Goal: Task Accomplishment & Management: Complete application form

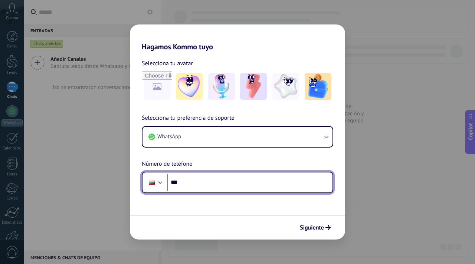
click at [284, 184] on input "***" at bounding box center [250, 182] width 166 height 17
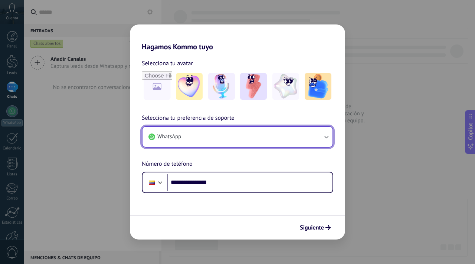
click at [286, 145] on button "WhatsApp" at bounding box center [238, 137] width 190 height 20
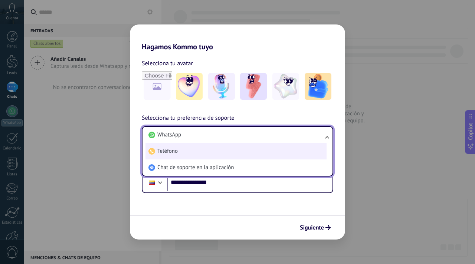
click at [264, 152] on li "Teléfono" at bounding box center [236, 151] width 181 height 16
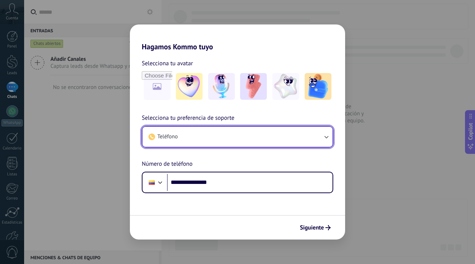
click at [253, 137] on button "Teléfono" at bounding box center [238, 137] width 190 height 20
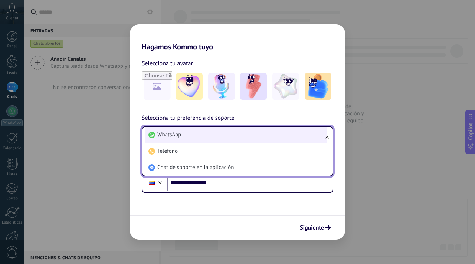
click at [244, 128] on li "WhatsApp" at bounding box center [236, 135] width 181 height 16
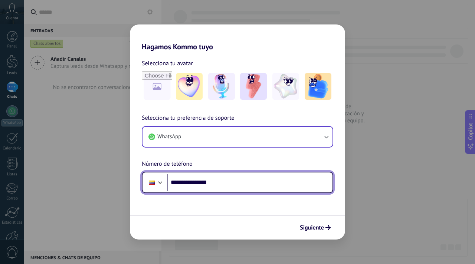
click at [241, 184] on input "**********" at bounding box center [250, 182] width 166 height 17
click at [216, 180] on input "**********" at bounding box center [250, 182] width 166 height 17
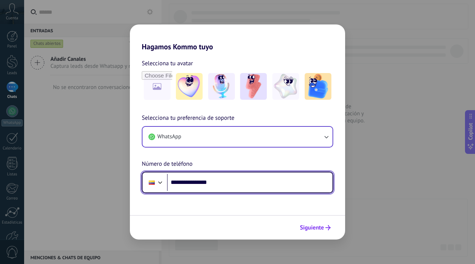
type input "**********"
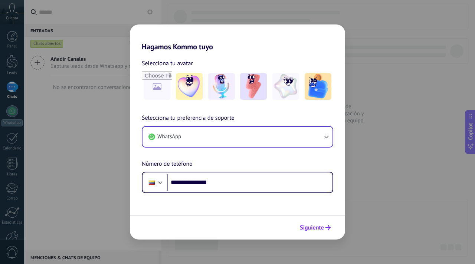
click at [307, 227] on span "Siguiente" at bounding box center [312, 227] width 24 height 5
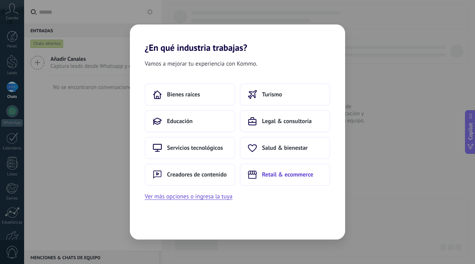
click at [260, 174] on button "Retail & ecommerce" at bounding box center [285, 175] width 91 height 22
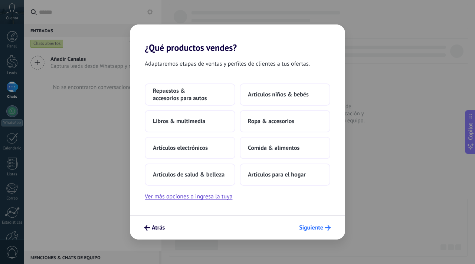
click at [305, 223] on button "Siguiente" at bounding box center [315, 228] width 38 height 13
click at [320, 232] on button "Siguiente" at bounding box center [315, 228] width 38 height 13
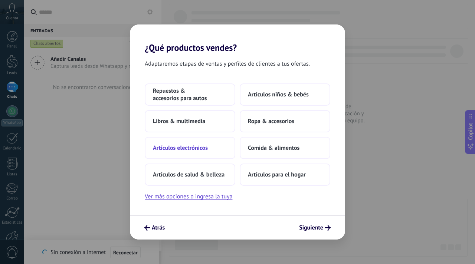
click at [229, 159] on div "Repuestos & accesorios para autos Artículos niños & bebés Libros & multimedia R…" at bounding box center [238, 135] width 186 height 102
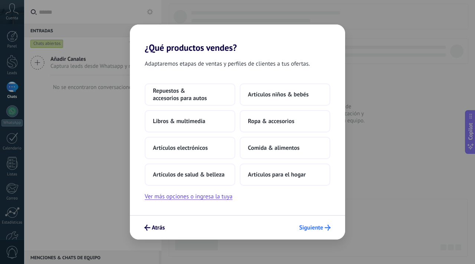
click at [306, 228] on span "Siguiente" at bounding box center [311, 227] width 24 height 5
click at [202, 195] on button "Ver más opciones o ingresa la tuya" at bounding box center [189, 197] width 88 height 10
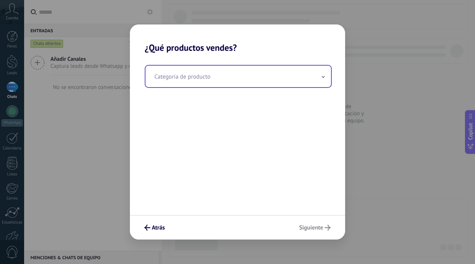
click at [191, 84] on input "text" at bounding box center [239, 77] width 186 height 22
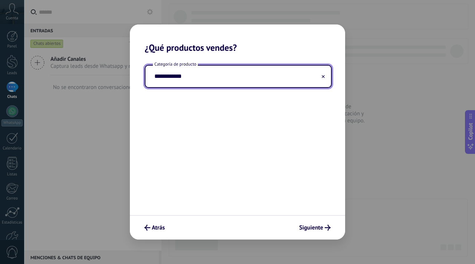
type input "**********"
click at [309, 235] on div "Atrás Siguiente" at bounding box center [237, 227] width 215 height 25
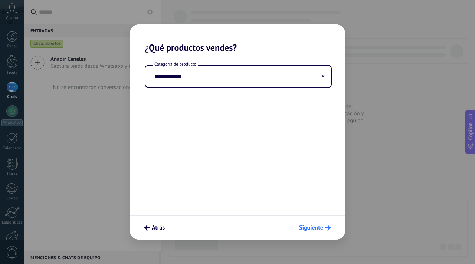
click at [305, 225] on span "Siguiente" at bounding box center [311, 227] width 24 height 5
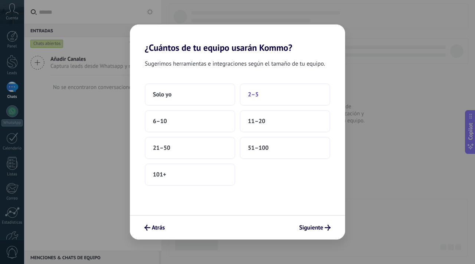
click at [256, 97] on span "2–5" at bounding box center [253, 94] width 11 height 7
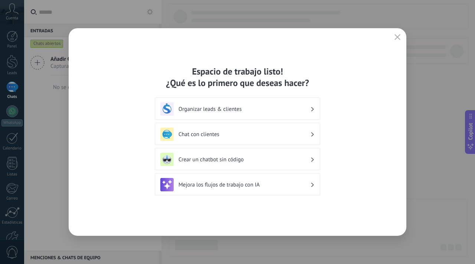
click at [270, 135] on h3 "Chat con clientes" at bounding box center [245, 134] width 132 height 7
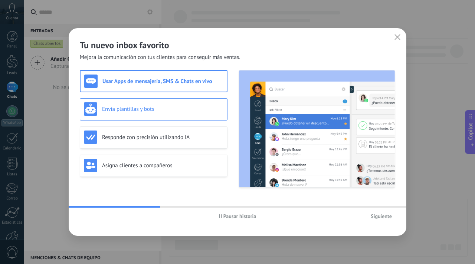
click at [167, 109] on h3 "Envía plantillas y bots" at bounding box center [162, 109] width 121 height 7
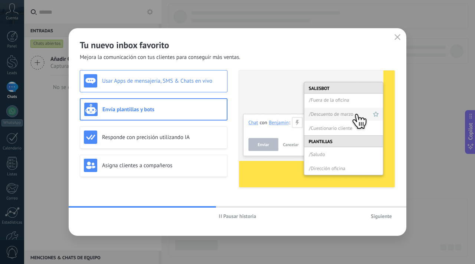
click at [167, 85] on div "Usar Apps de mensajería, SMS & Chats en vivo" at bounding box center [154, 80] width 140 height 13
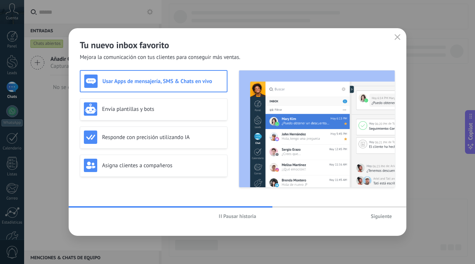
click at [382, 218] on span "Siguiente" at bounding box center [381, 216] width 21 height 5
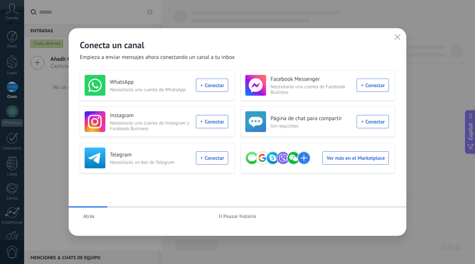
click at [87, 214] on span "Atrás" at bounding box center [89, 216] width 12 height 5
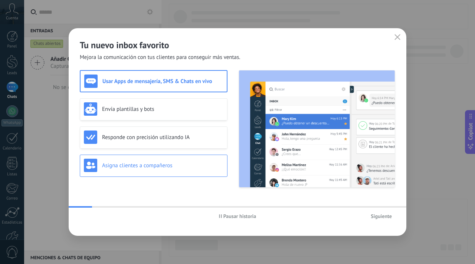
click at [127, 166] on h3 "Asigna clientes a compañeros" at bounding box center [162, 165] width 121 height 7
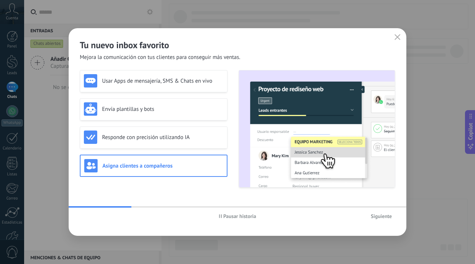
click at [385, 220] on button "Siguiente" at bounding box center [382, 216] width 28 height 11
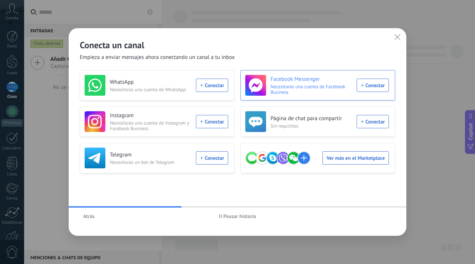
click at [364, 87] on div "Facebook Messenger Necesitarás una cuenta de Facebook Business Conectar" at bounding box center [317, 85] width 144 height 21
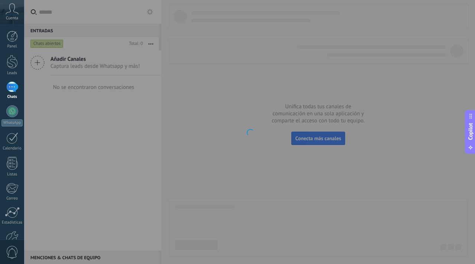
scroll to position [45, 0]
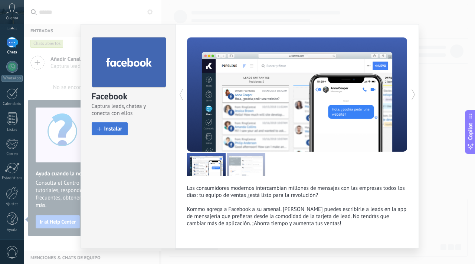
click at [111, 126] on span "Instalar" at bounding box center [113, 129] width 18 height 6
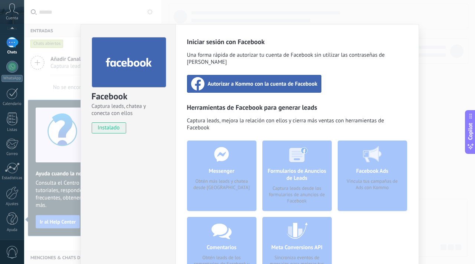
click at [217, 81] on span "Autorizar a Kommo con la cuenta de Facebook" at bounding box center [263, 83] width 110 height 7
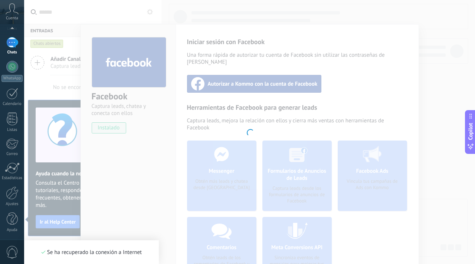
click at [275, 89] on div at bounding box center [249, 132] width 451 height 264
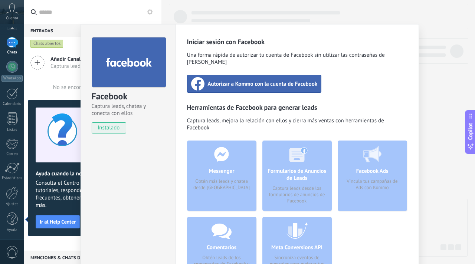
click at [255, 80] on span "Autorizar a Kommo con la cuenta de Facebook" at bounding box center [263, 83] width 110 height 7
